Goal: Download file/media

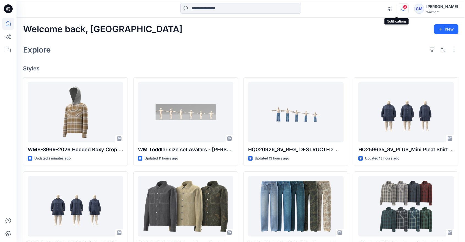
click at [285, 9] on icon "button" at bounding box center [403, 8] width 10 height 11
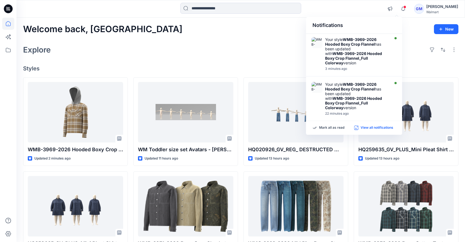
click at [285, 127] on p "View all notifications" at bounding box center [377, 127] width 33 height 5
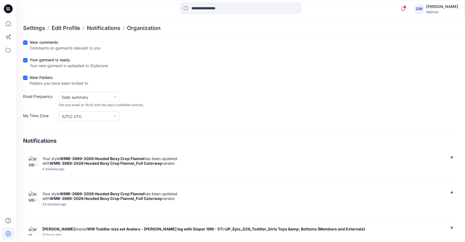
scroll to position [55, 0]
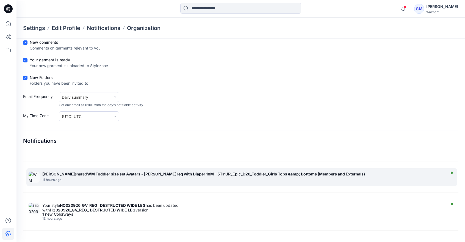
click at [142, 175] on strong "WM Toddler size set Avatars - [PERSON_NAME] leg with Diaper 18M - 5T" at bounding box center [154, 174] width 135 height 5
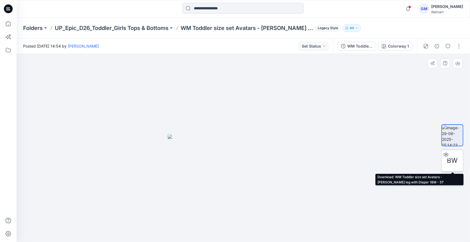
click at [285, 154] on icon at bounding box center [445, 154] width 4 height 4
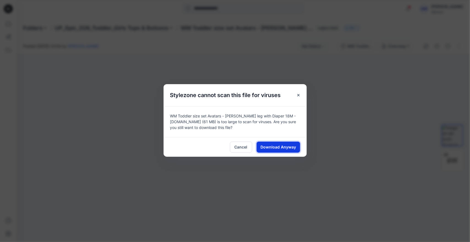
click at [281, 146] on span "Download Anyway" at bounding box center [277, 147] width 35 height 6
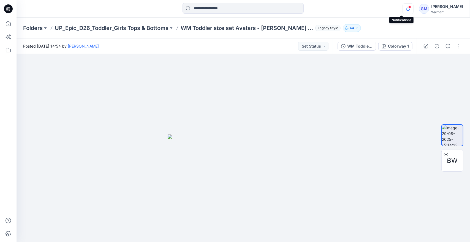
click at [285, 10] on icon "button" at bounding box center [407, 8] width 10 height 11
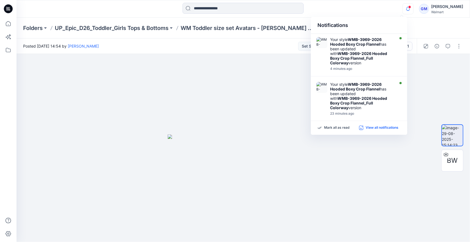
click at [285, 129] on p "View all notifications" at bounding box center [381, 127] width 33 height 5
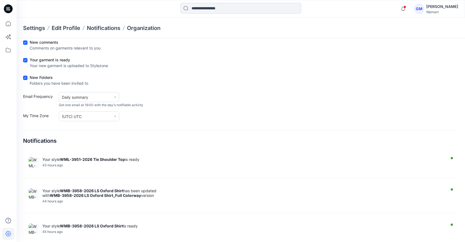
scroll to position [1589, 0]
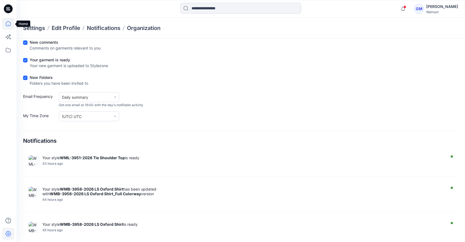
click at [9, 22] on icon at bounding box center [8, 23] width 5 height 5
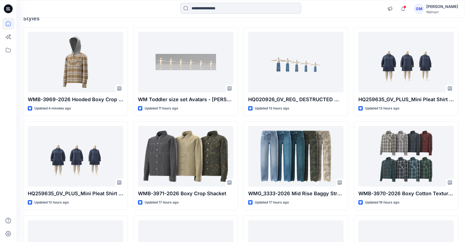
click at [211, 7] on input at bounding box center [240, 8] width 121 height 11
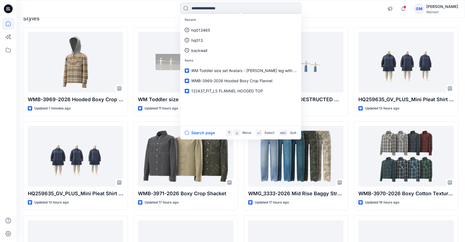
paste input "********"
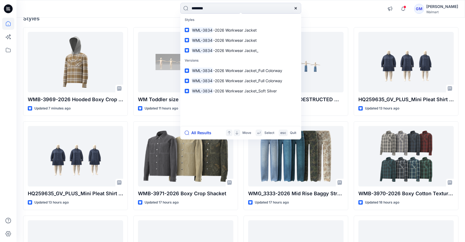
type input "********"
click at [201, 131] on button "All Results" at bounding box center [200, 133] width 30 height 7
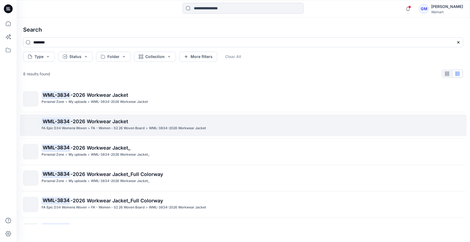
click at [104, 125] on p "WML-3834 -2026 Workwear Jacket" at bounding box center [252, 122] width 421 height 8
